Goal: Information Seeking & Learning: Learn about a topic

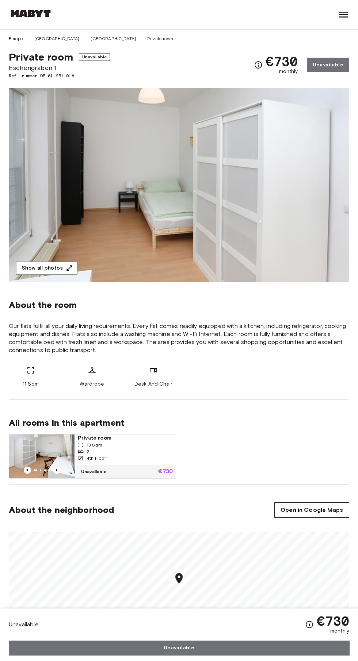
click at [343, 15] on icon at bounding box center [343, 15] width 9 height 6
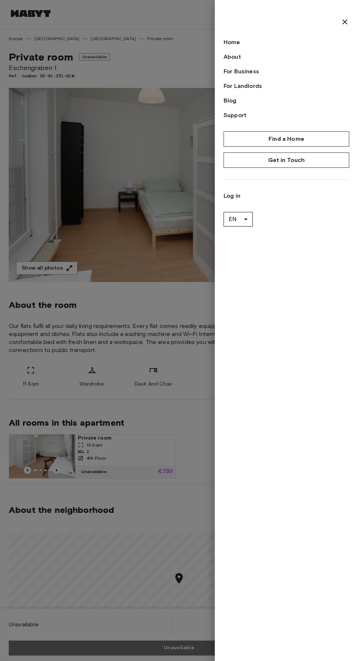
click at [176, 331] on div at bounding box center [179, 330] width 358 height 661
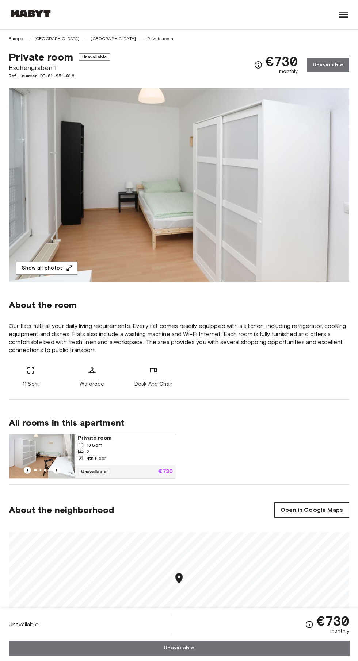
click at [68, 268] on icon "button" at bounding box center [69, 267] width 5 height 5
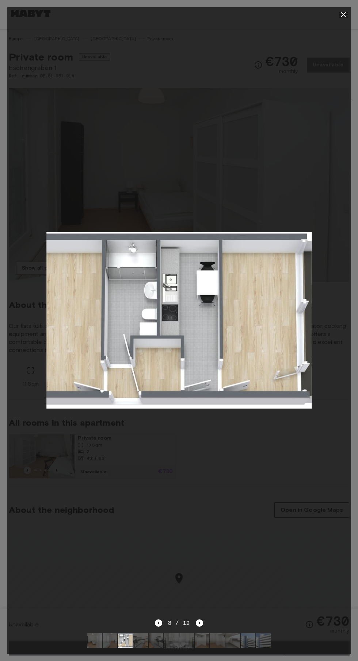
click at [343, 15] on icon "button" at bounding box center [342, 14] width 5 height 5
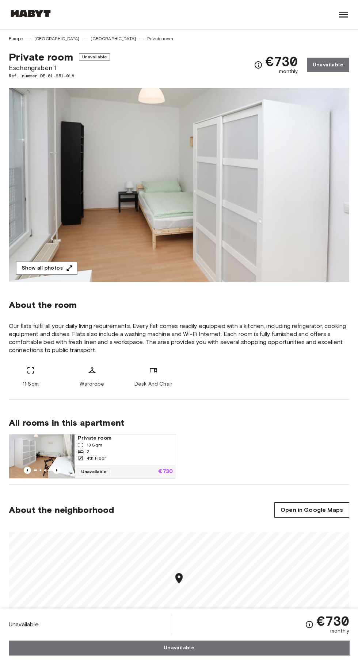
click at [63, 265] on button "Show all photos" at bounding box center [46, 269] width 61 height 14
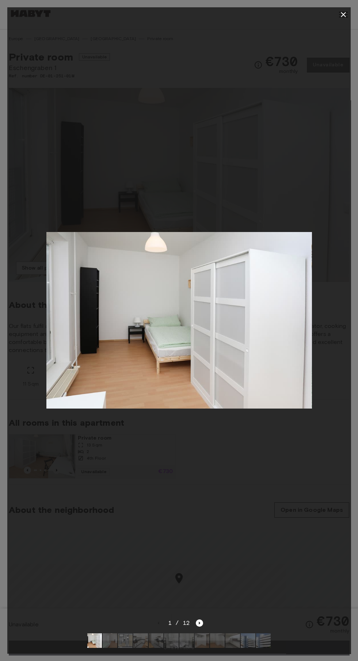
click at [343, 15] on icon "button" at bounding box center [342, 14] width 5 height 5
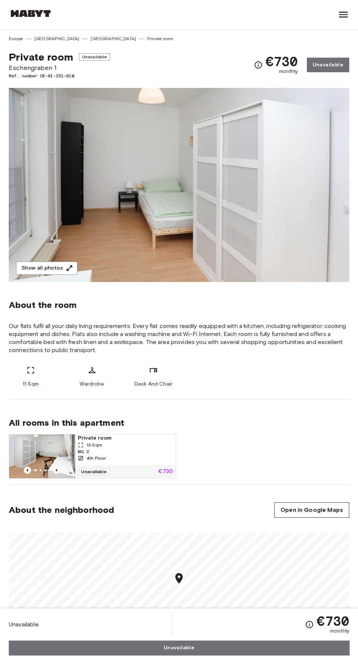
click at [339, 15] on icon at bounding box center [343, 15] width 9 height 6
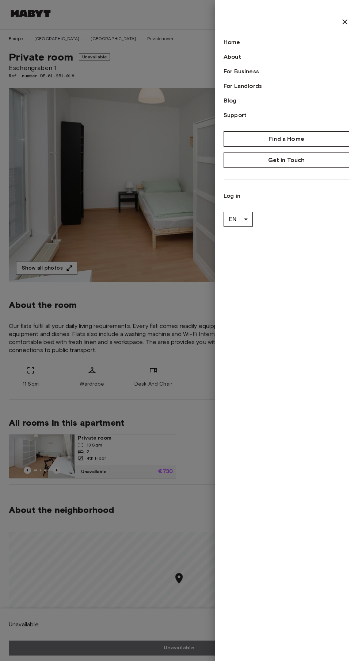
click at [116, 236] on div at bounding box center [179, 330] width 358 height 661
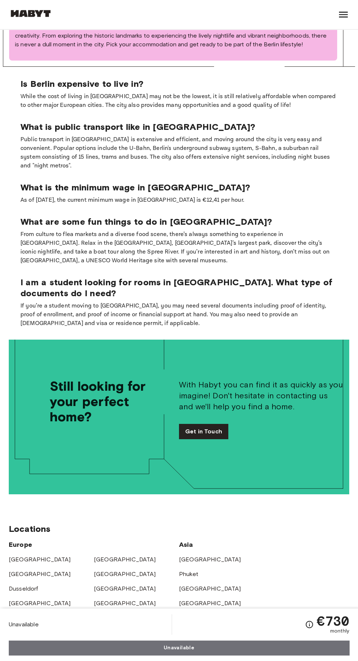
scroll to position [1254, 0]
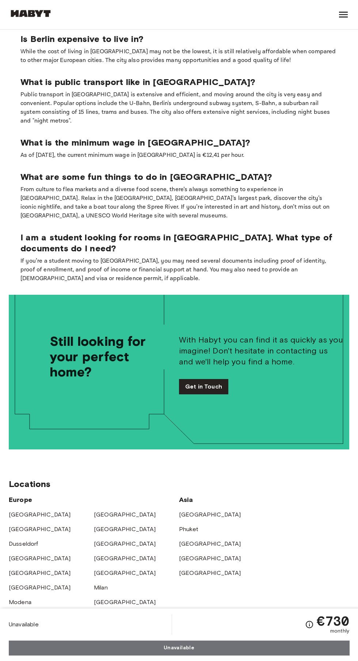
click at [287, 386] on div "With Habyt you can find it as quickly as you imagine! Don't hesitate in contact…" at bounding box center [264, 364] width 170 height 139
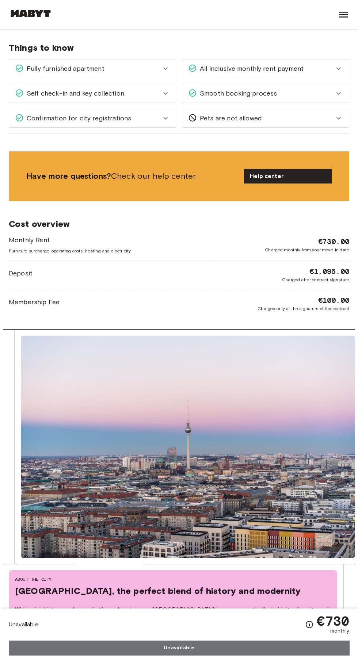
scroll to position [0, 0]
